Goal: Task Accomplishment & Management: Use online tool/utility

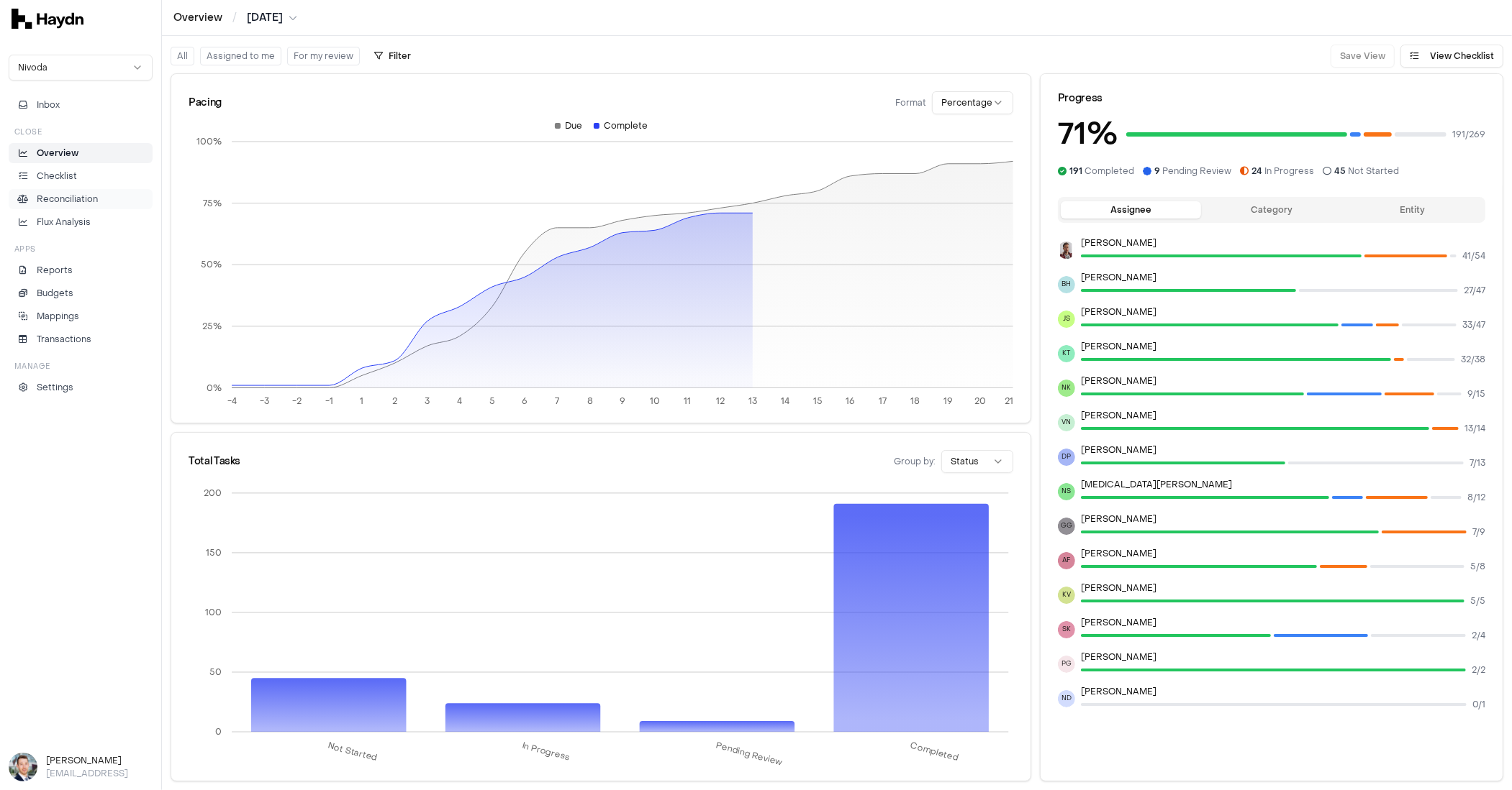
click at [67, 193] on p "Reconciliation" at bounding box center [67, 199] width 61 height 13
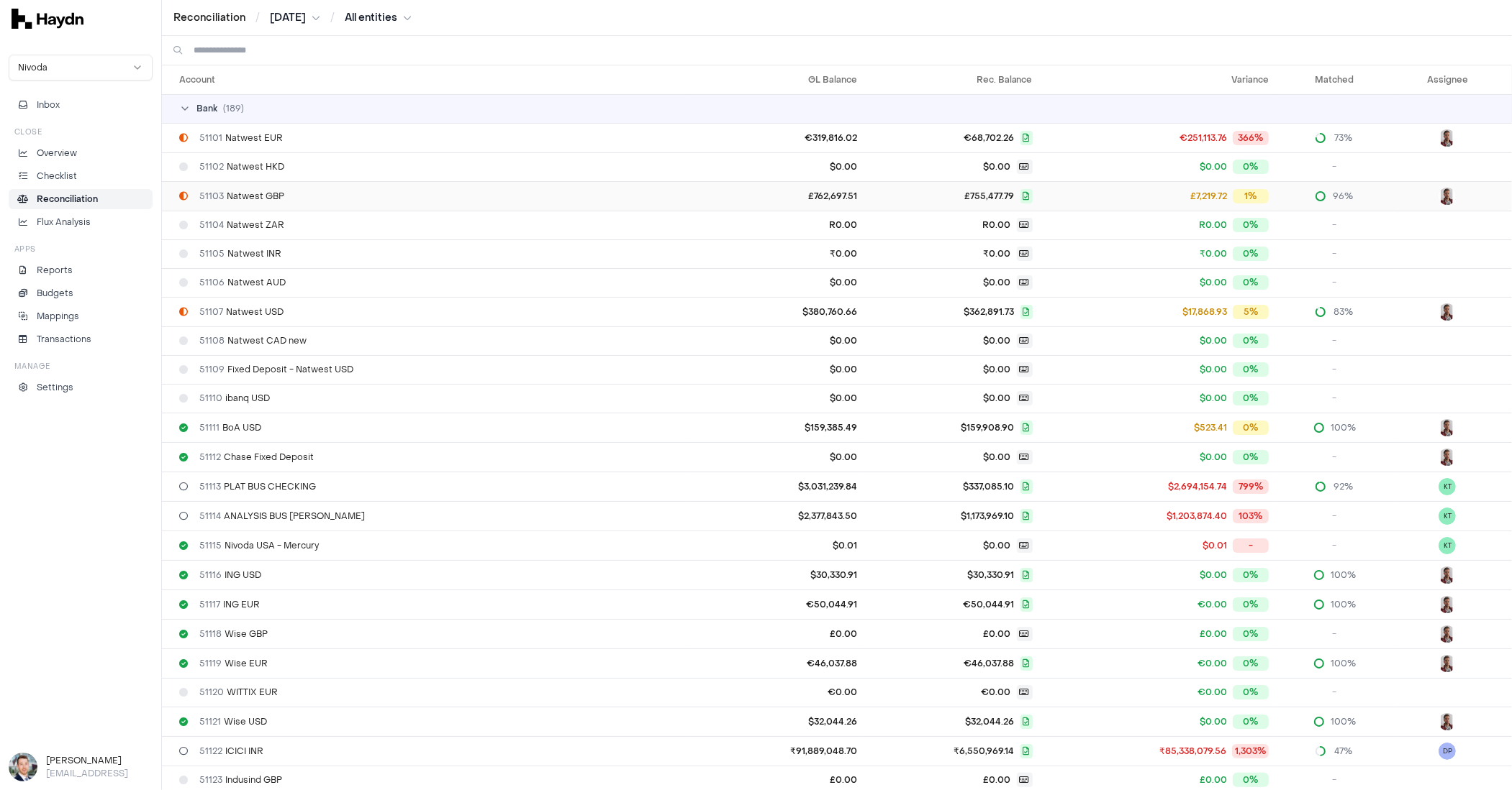
click at [303, 197] on div "51103 Natwest GBP" at bounding box center [430, 197] width 503 height 11
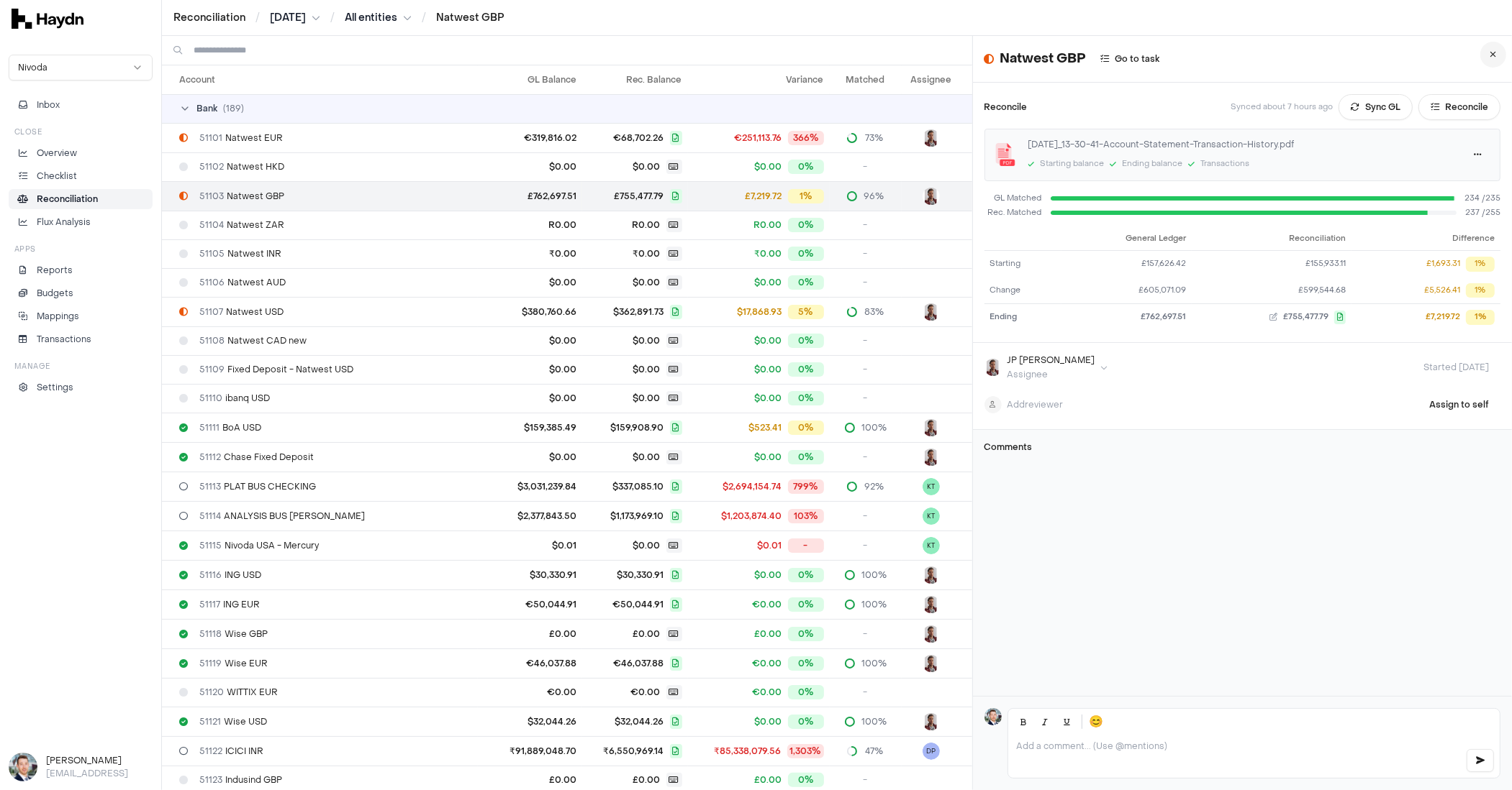
click at [1490, 50] on icon at bounding box center [1493, 54] width 7 height 9
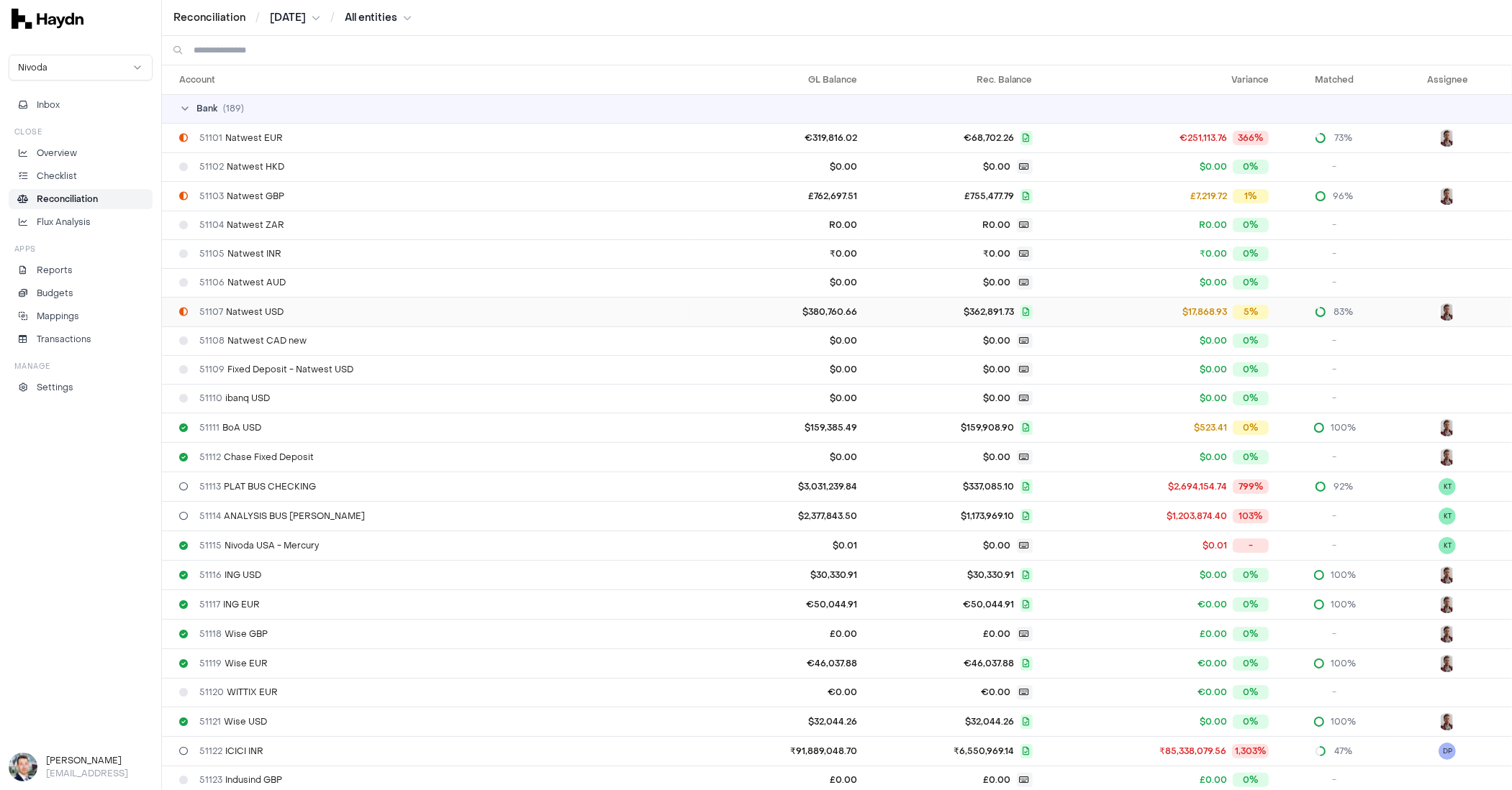
click at [330, 307] on div "51107 Natwest USD" at bounding box center [430, 312] width 503 height 11
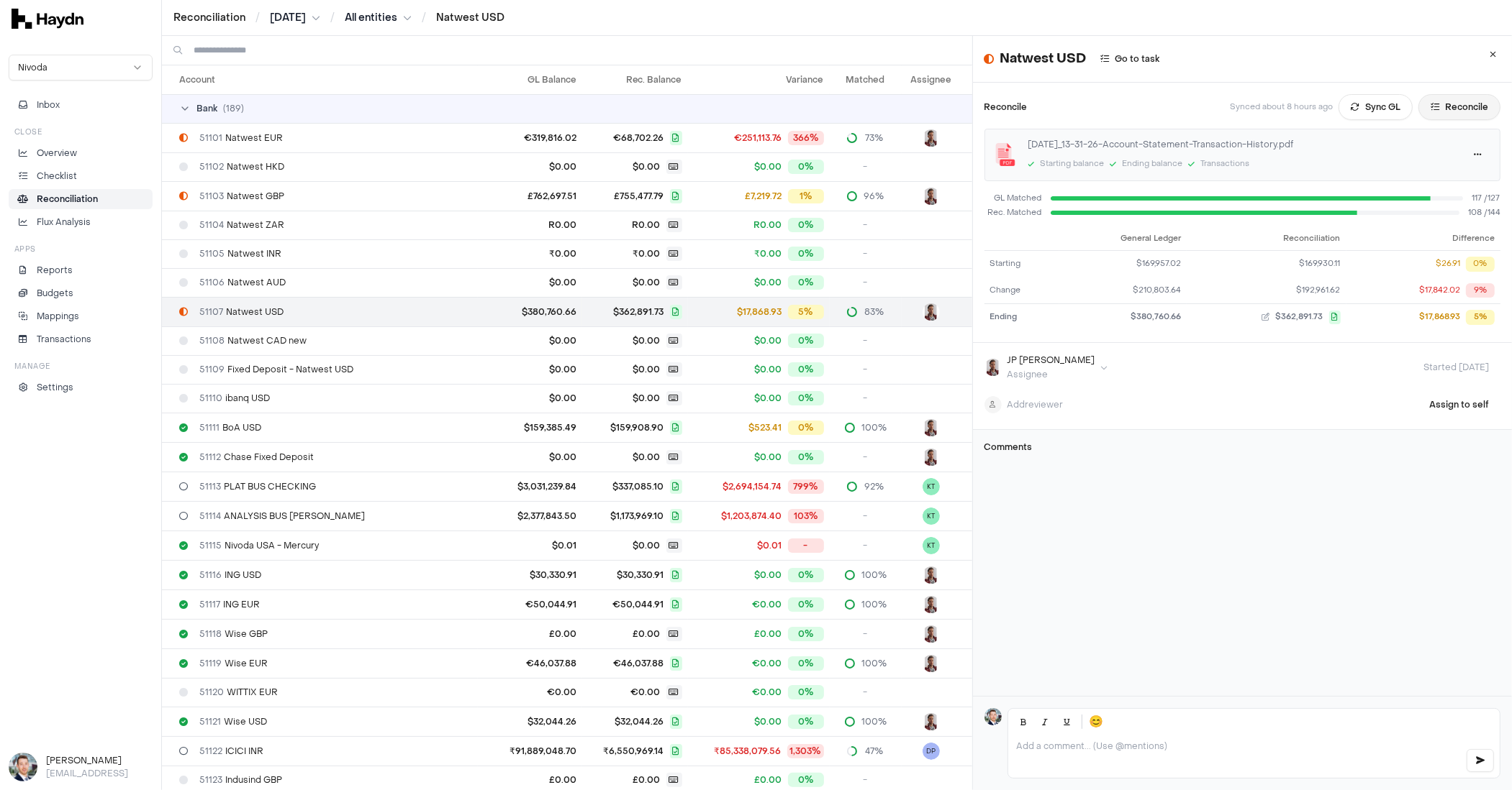
click at [1430, 111] on icon at bounding box center [1434, 107] width 9 height 9
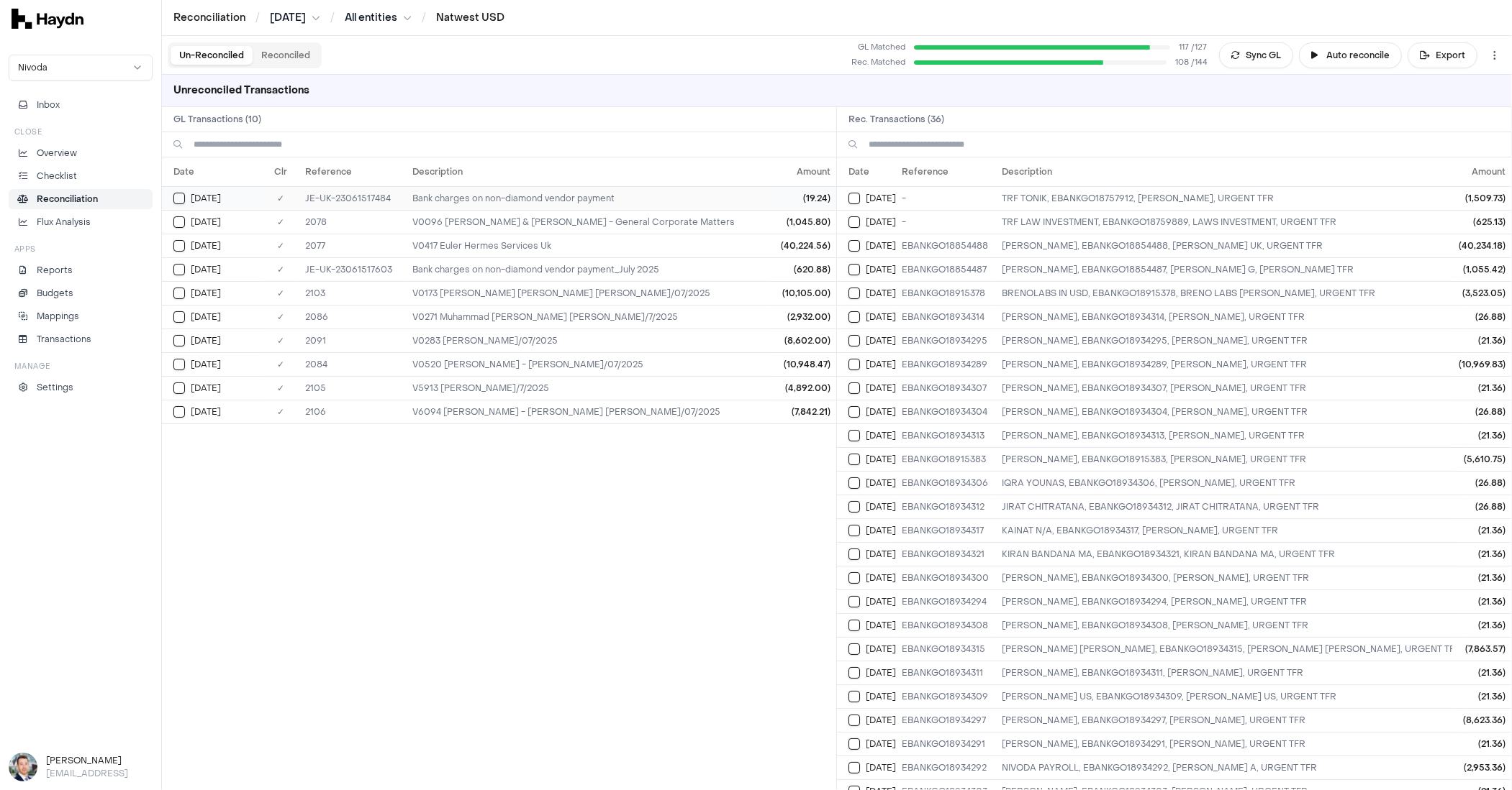
click at [176, 198] on button "Select GL transaction 8323091" at bounding box center [179, 198] width 11 height 11
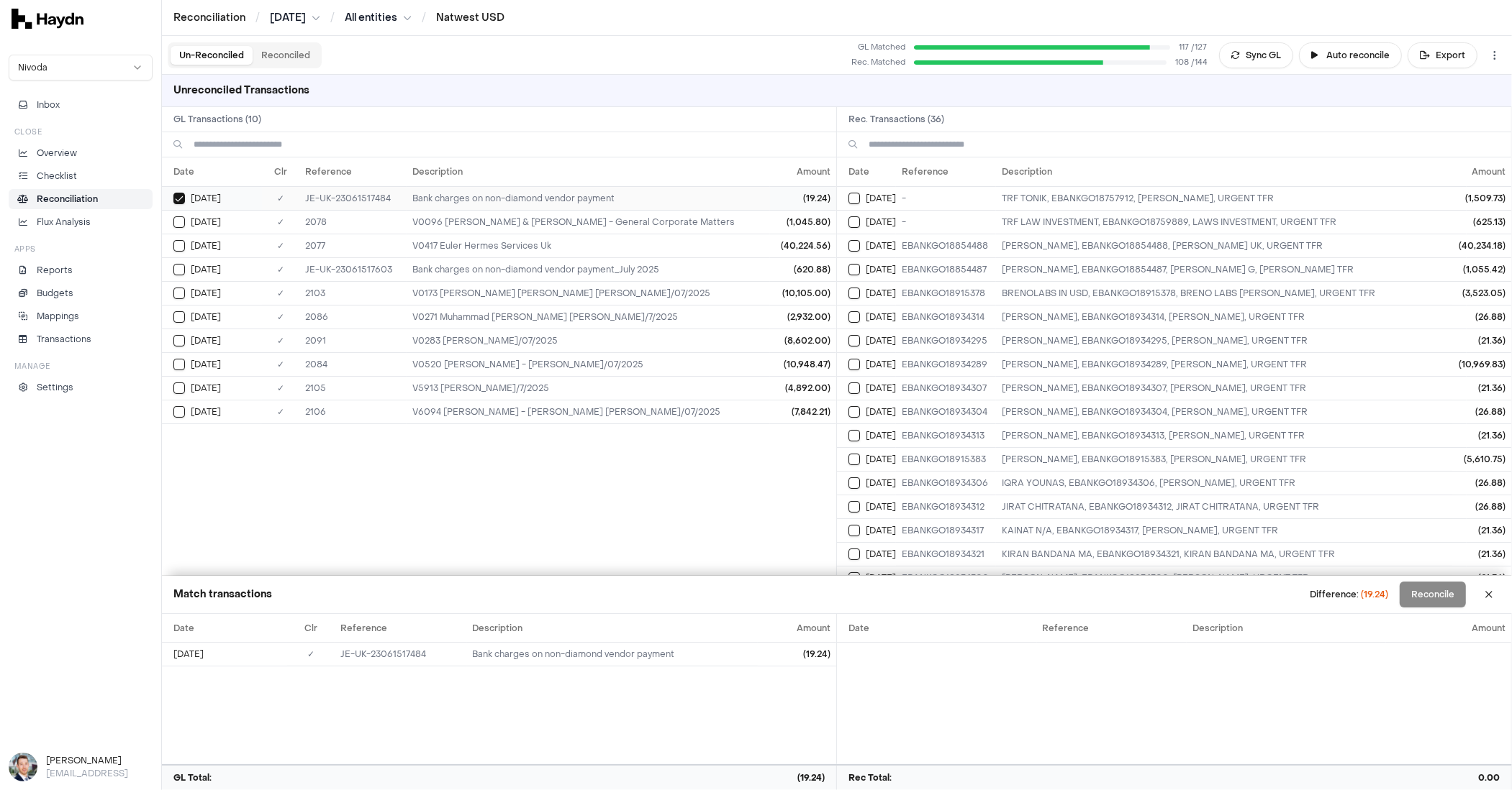
click at [179, 197] on button "Select GL transaction 8323091" at bounding box center [179, 198] width 11 height 11
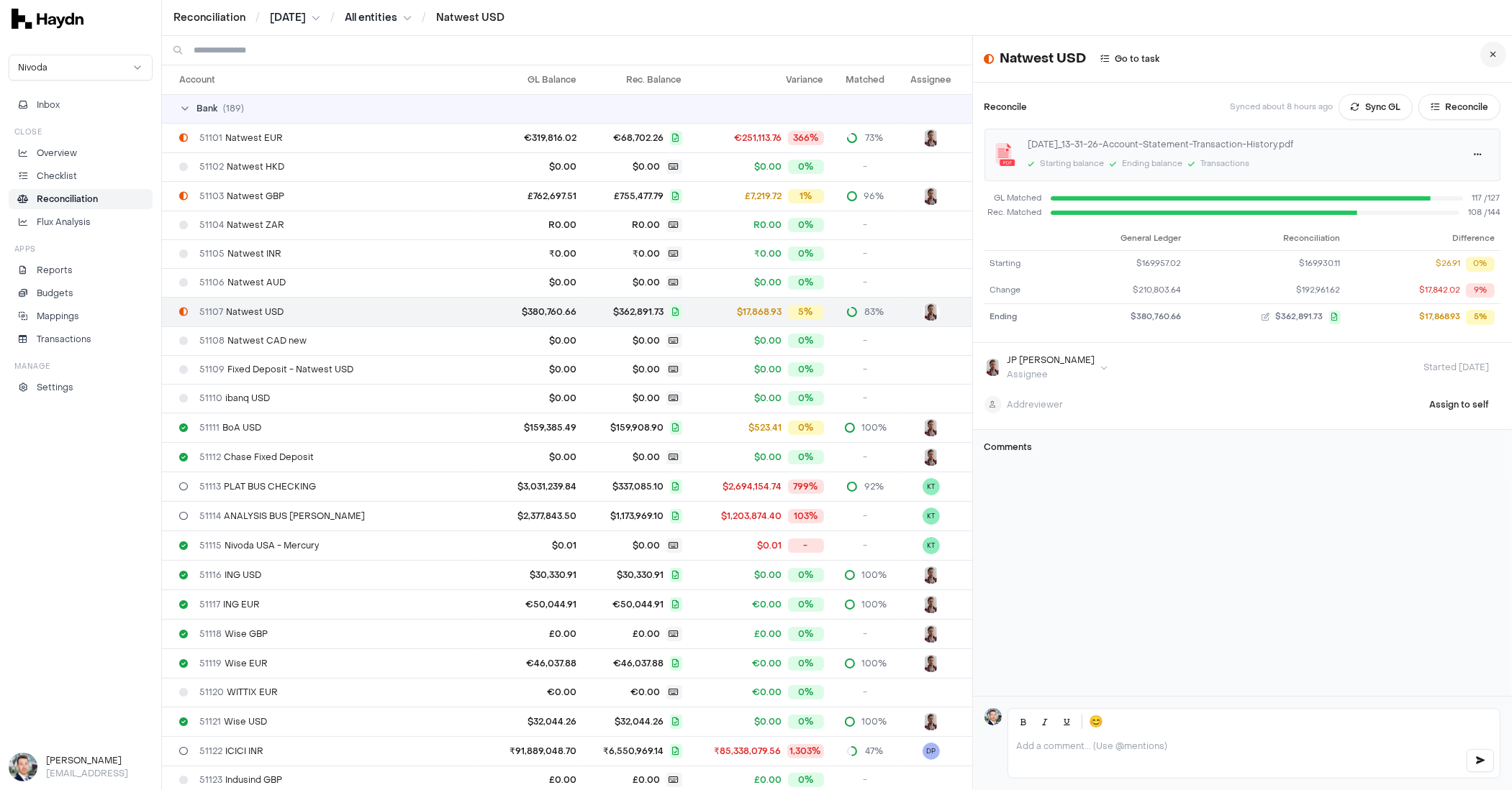
click at [1490, 54] on icon at bounding box center [1493, 54] width 7 height 9
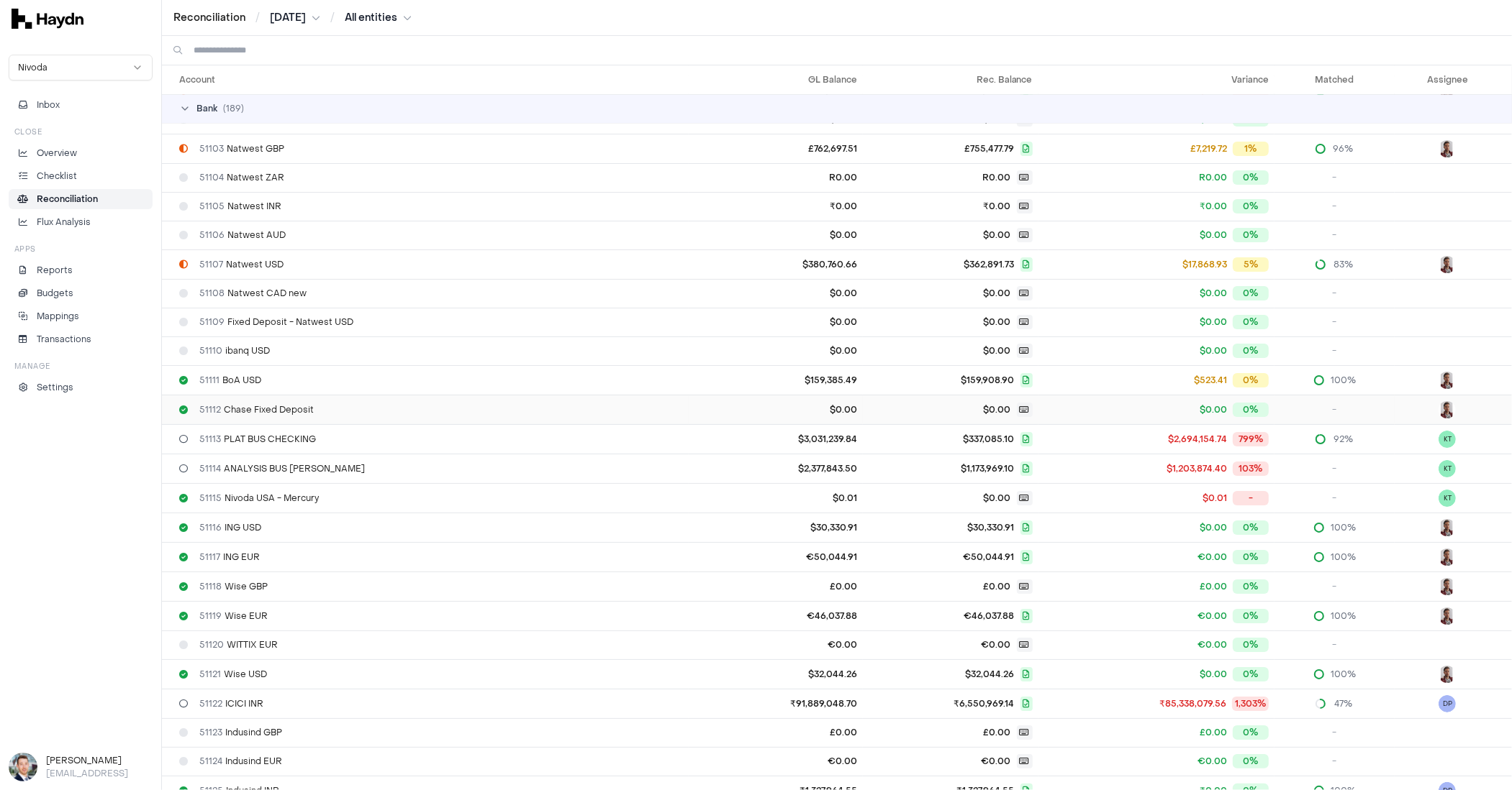
scroll to position [53, 0]
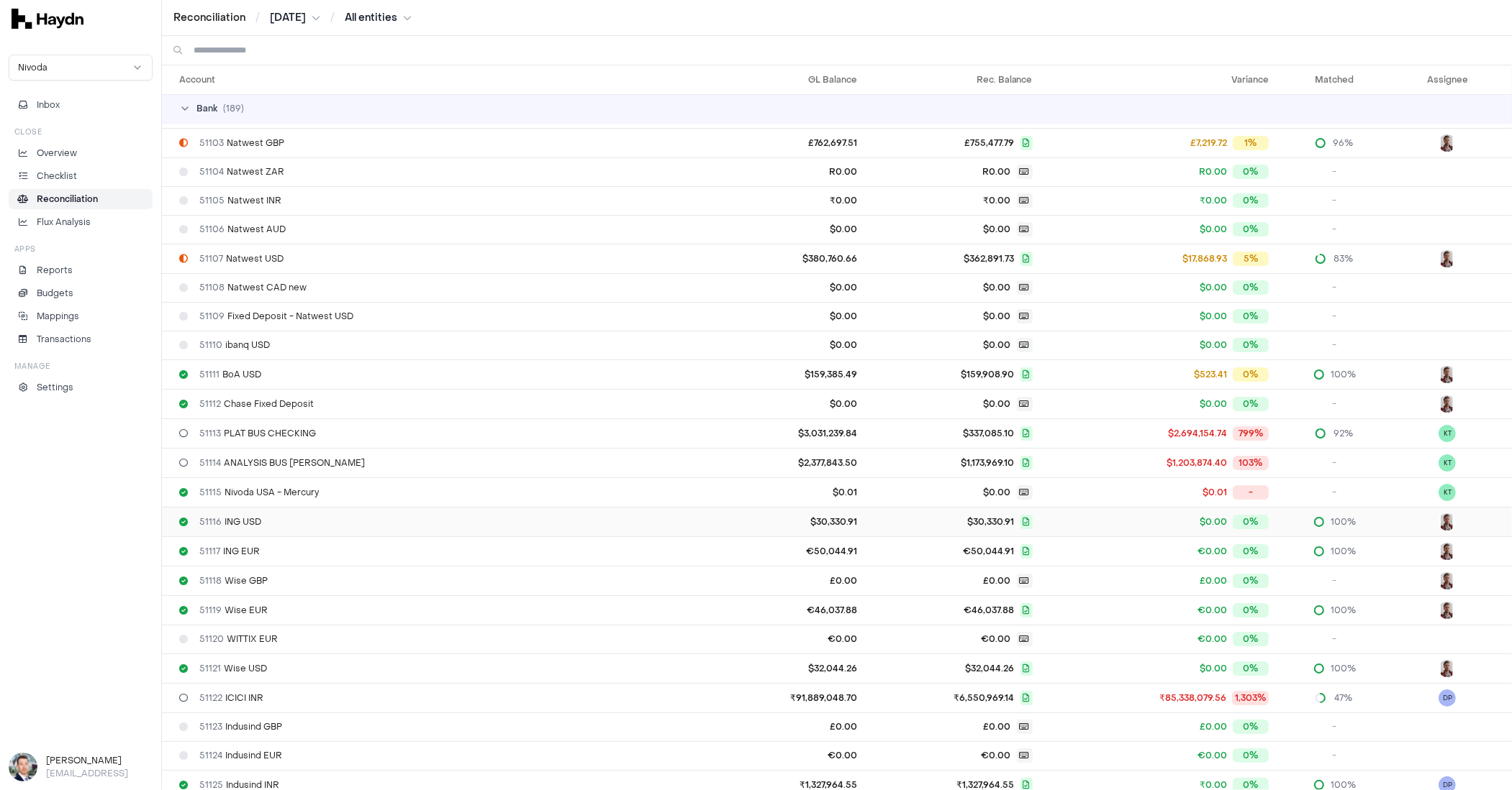
click at [308, 516] on div "51116 ING USD" at bounding box center [430, 522] width 503 height 11
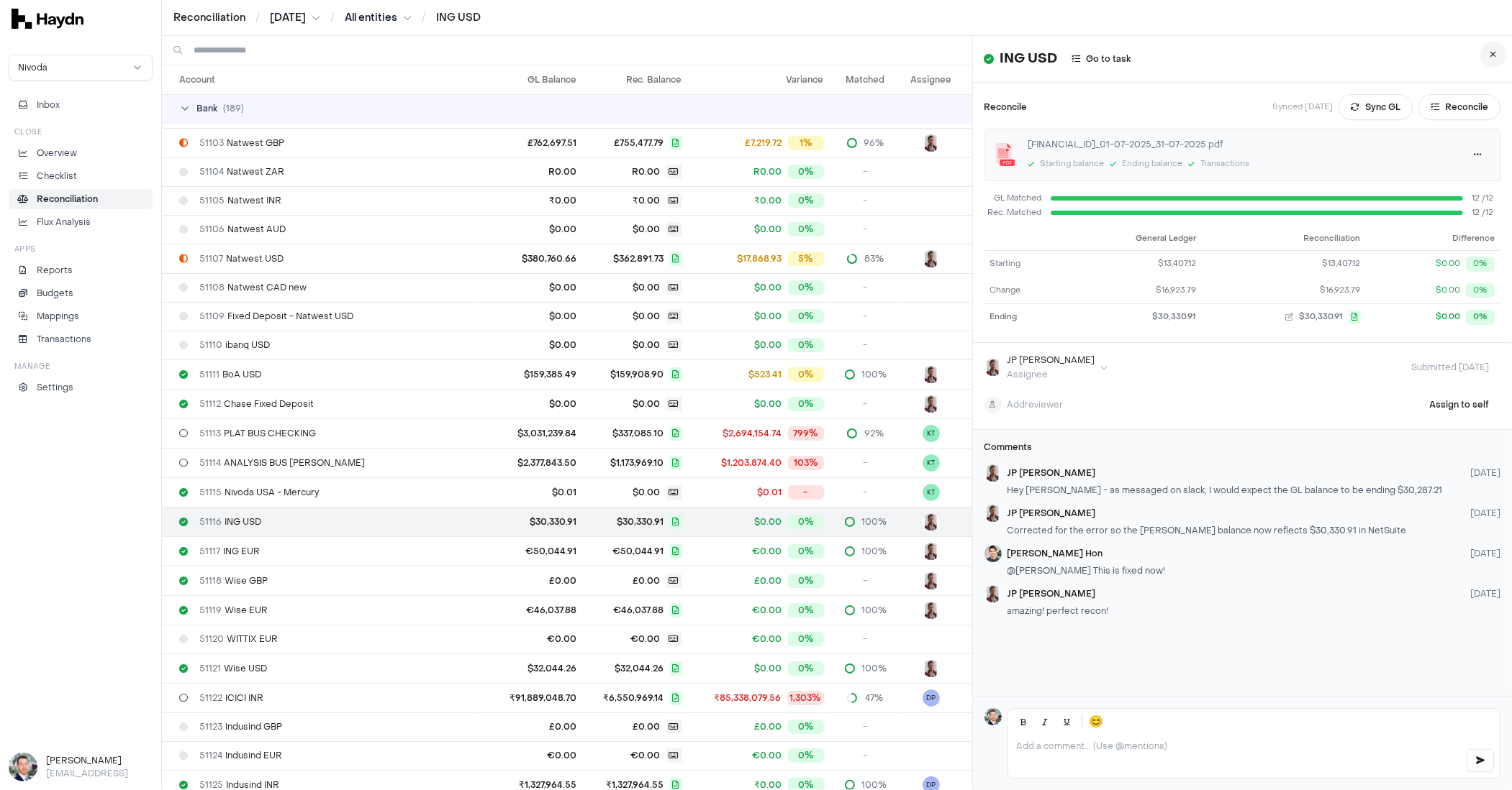
click at [1480, 59] on button at bounding box center [1493, 55] width 26 height 26
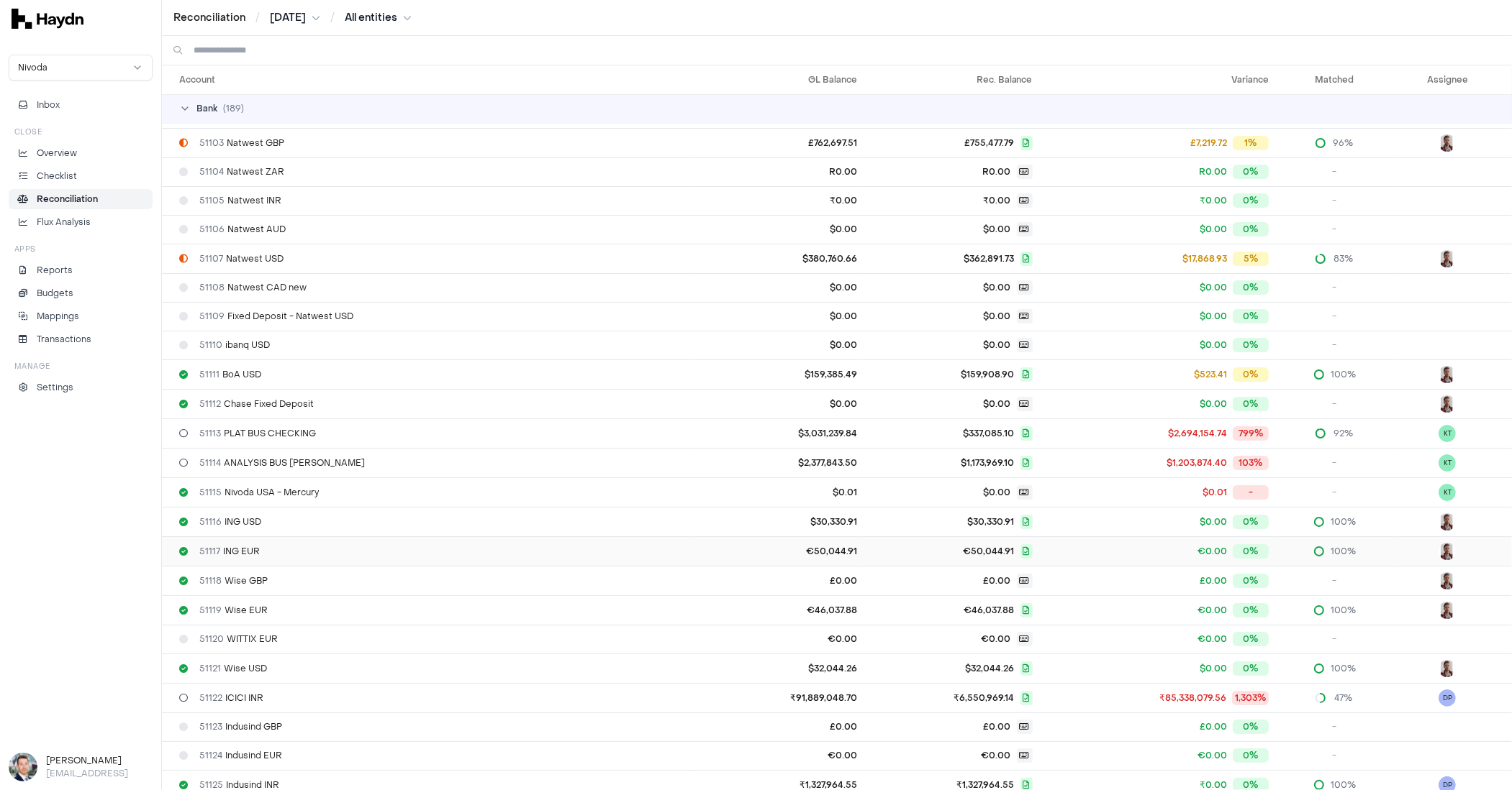
click at [262, 546] on div "51117 ING EUR" at bounding box center [430, 552] width 503 height 11
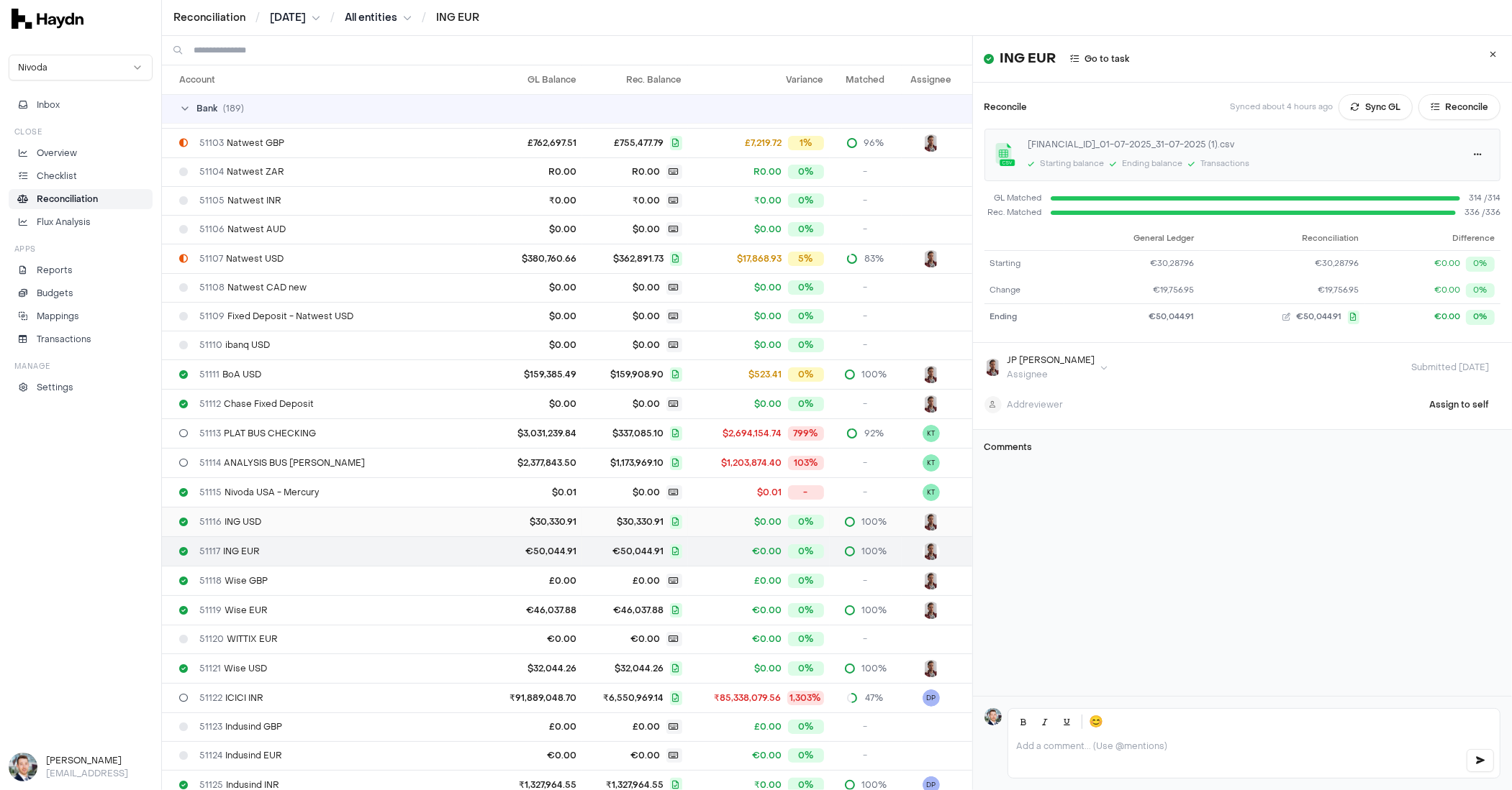
click at [267, 523] on div "51116 ING USD" at bounding box center [325, 522] width 293 height 11
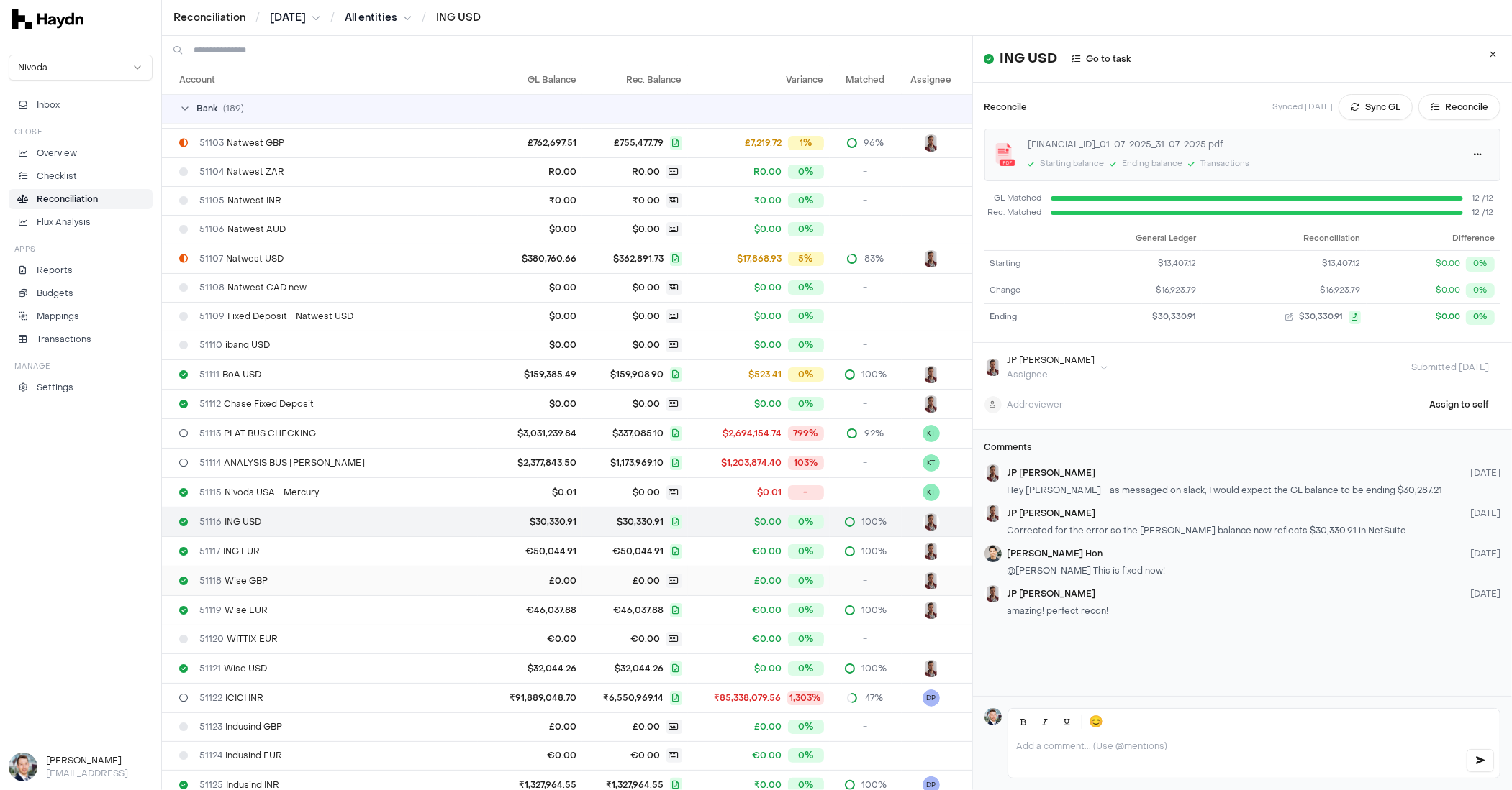
click at [243, 581] on span "51118 Wise GBP" at bounding box center [233, 581] width 68 height 11
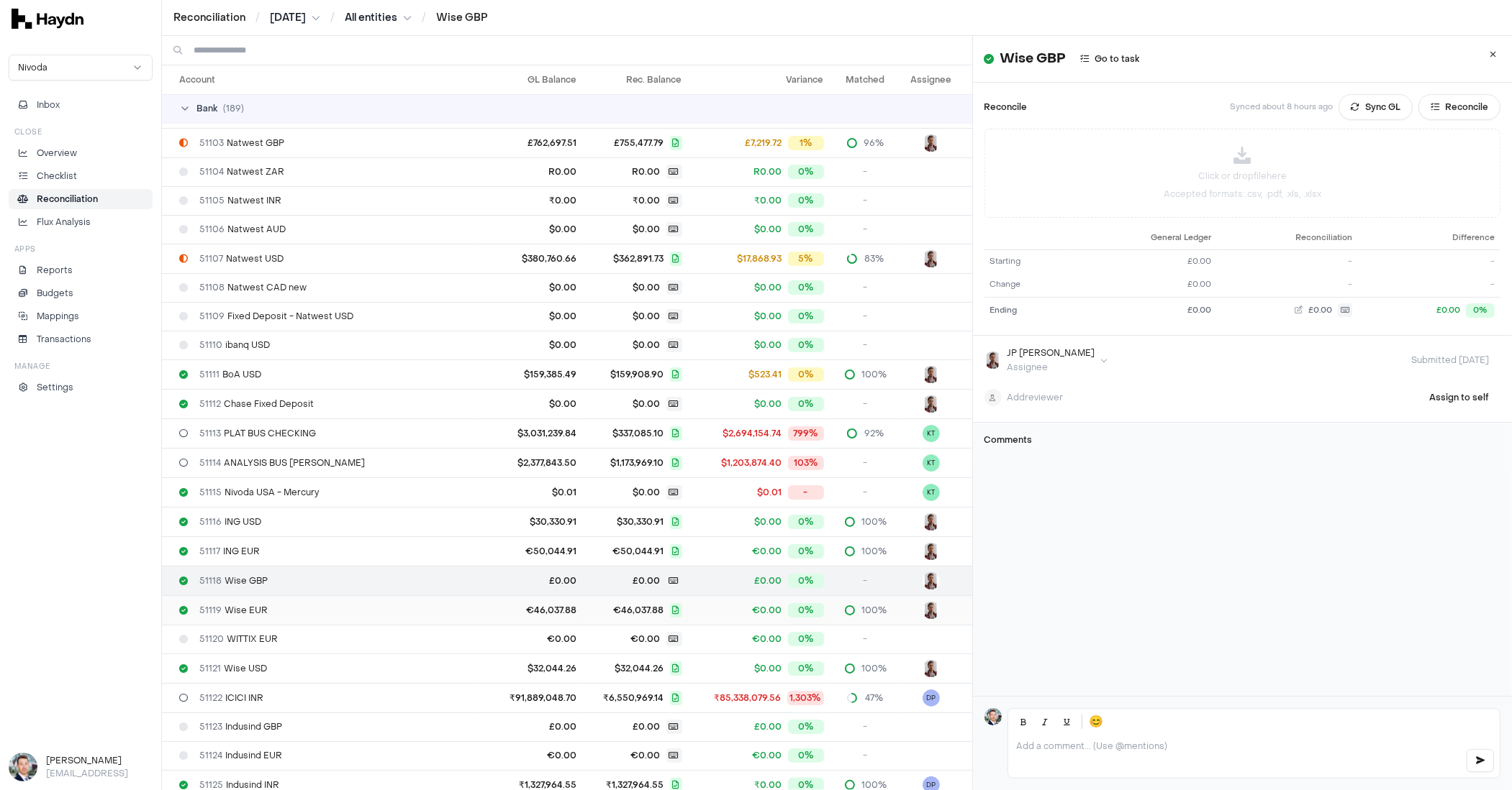
click at [244, 607] on span "51119 Wise EUR" at bounding box center [233, 611] width 68 height 11
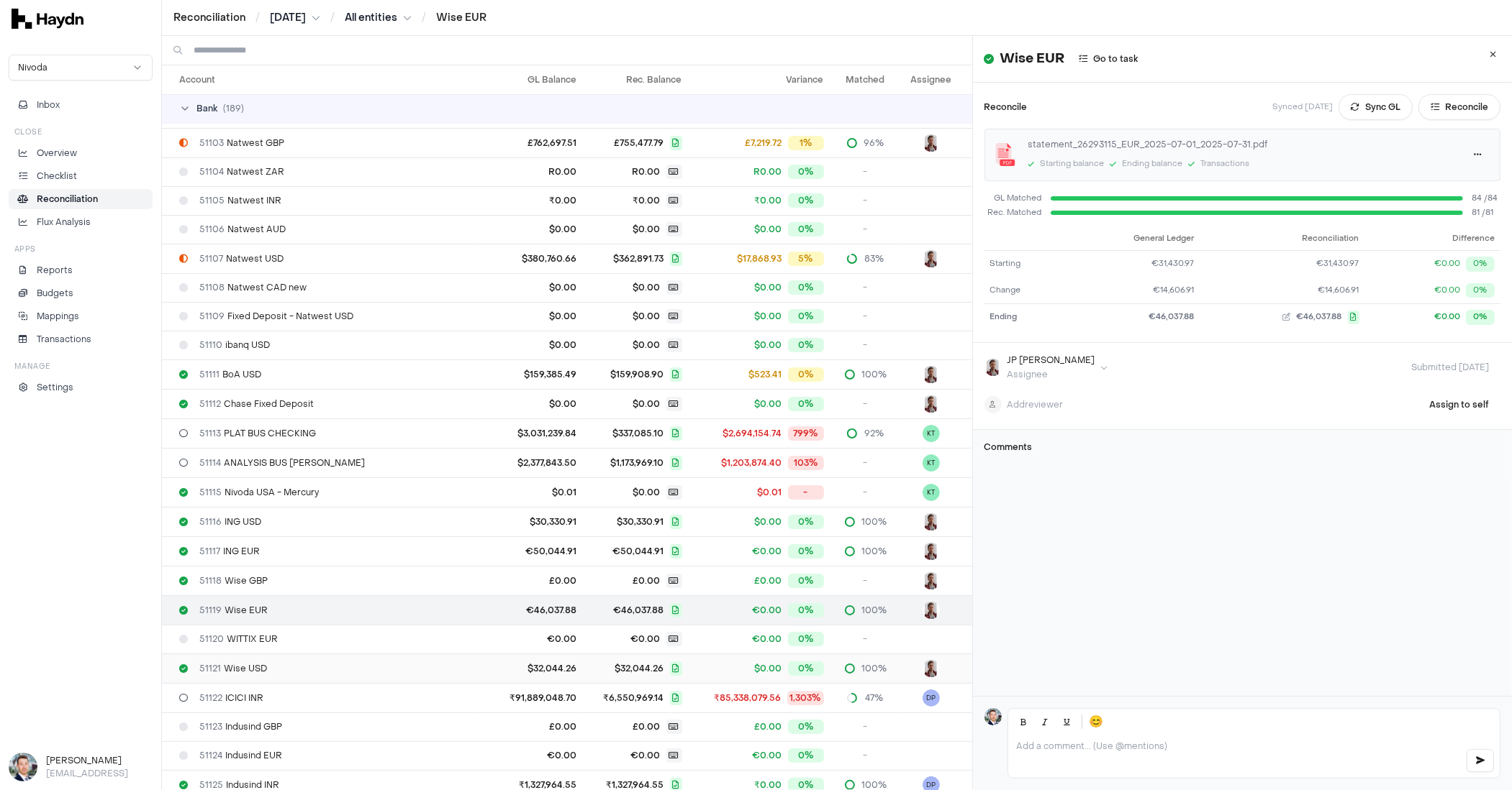
click at [239, 671] on td "51121 Wise USD" at bounding box center [319, 669] width 316 height 30
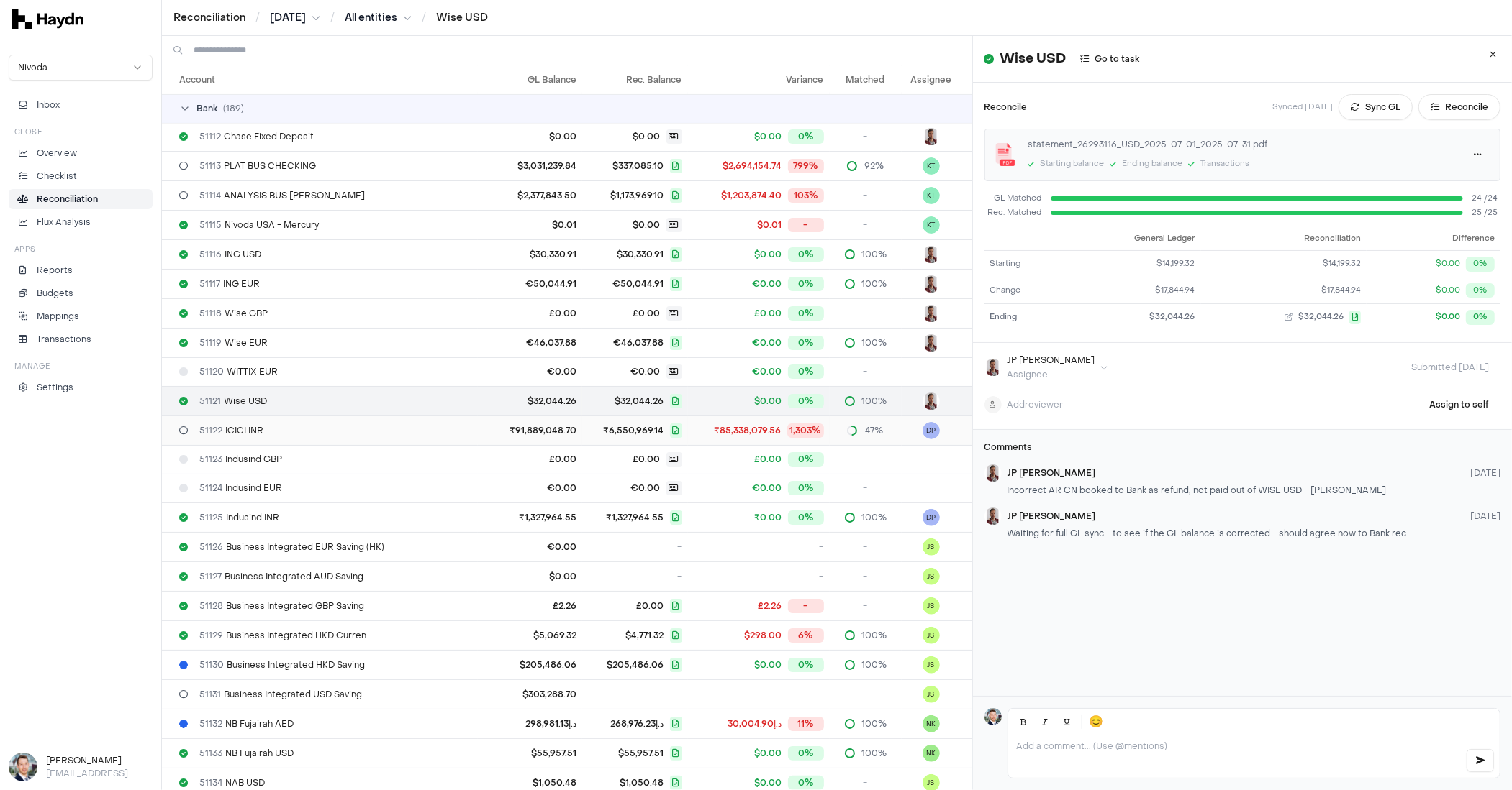
scroll to position [321, 0]
click at [1429, 108] on button "Reconcile" at bounding box center [1459, 107] width 82 height 26
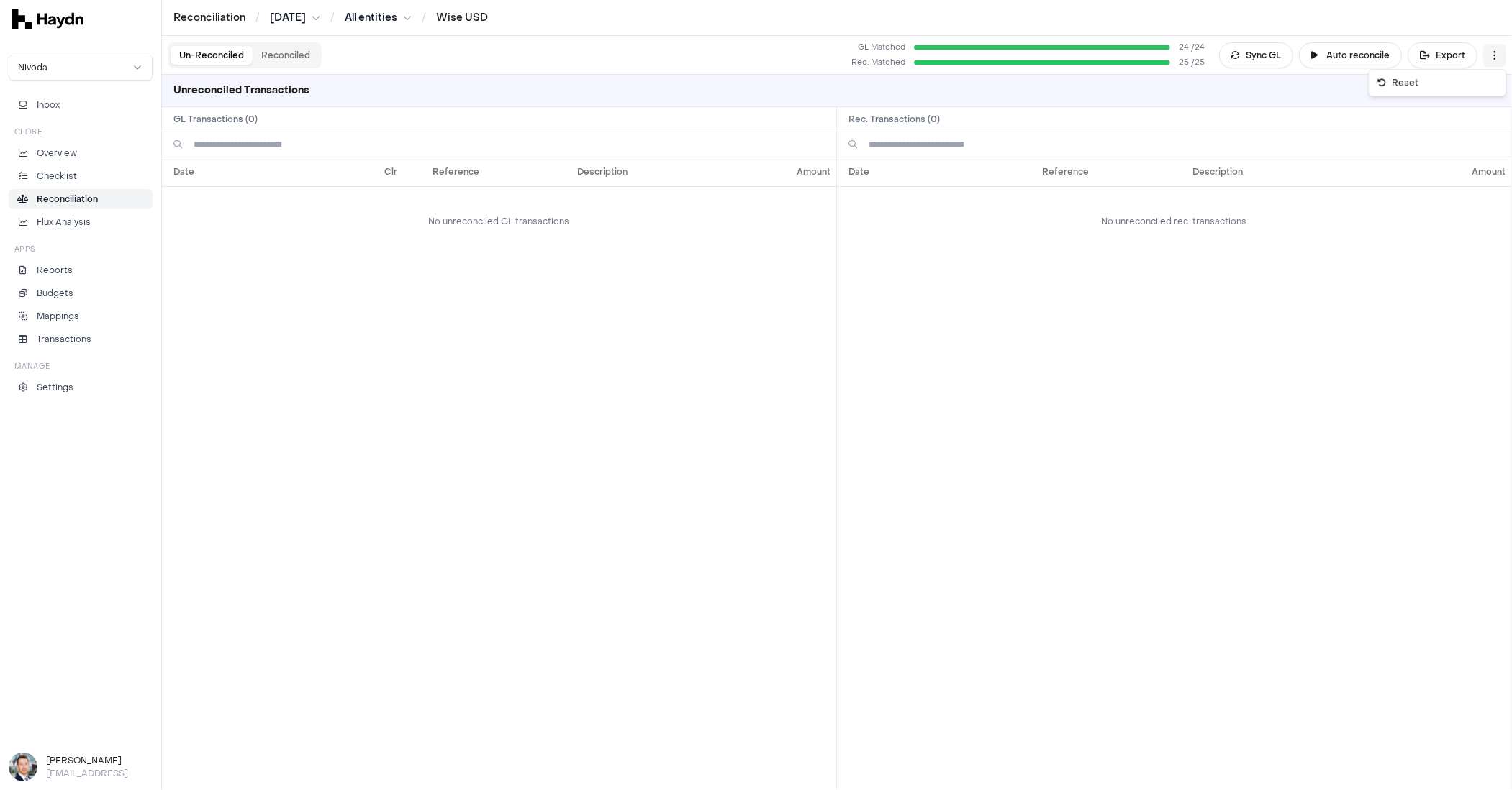
click at [1488, 55] on html "Reconciliation / [DATE] / All entities / Wise USD Nivoda Inbox Close Overview C…" at bounding box center [756, 395] width 1512 height 790
click at [1492, 54] on html "Reconciliation / [DATE] / All entities / Wise USD Nivoda Inbox Close Overview C…" at bounding box center [756, 395] width 1512 height 790
